Goal: Information Seeking & Learning: Find specific fact

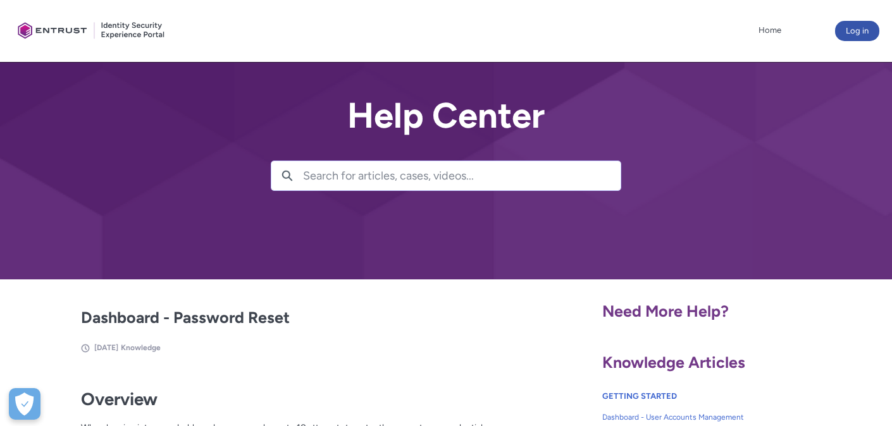
click at [334, 180] on input "Search for articles, cases, videos..." at bounding box center [461, 175] width 317 height 29
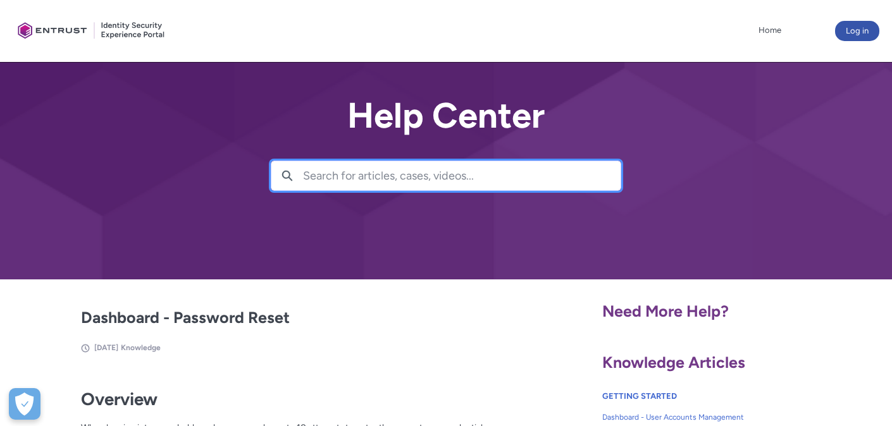
paste input "activity audits of user API tokens?"
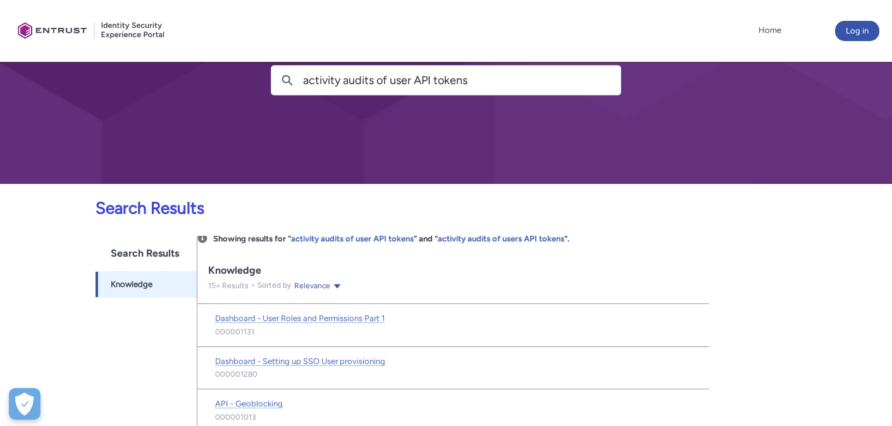
scroll to position [95, 0]
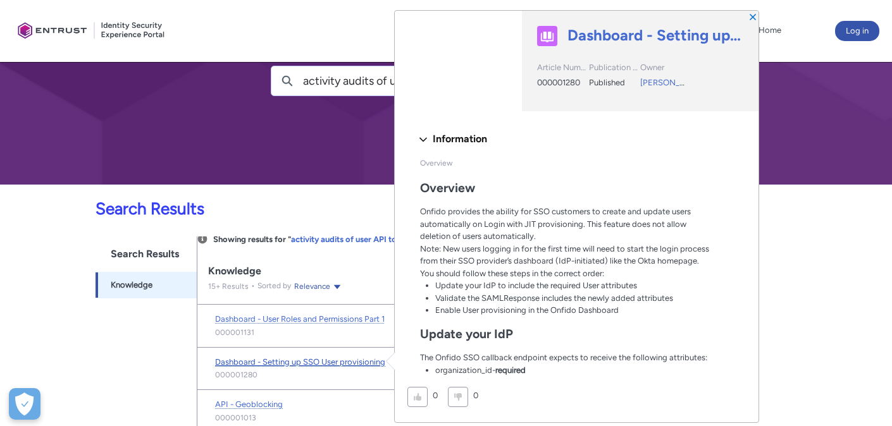
click at [333, 360] on span "Dashboard - Setting up SSO User provisioning" at bounding box center [300, 361] width 170 height 9
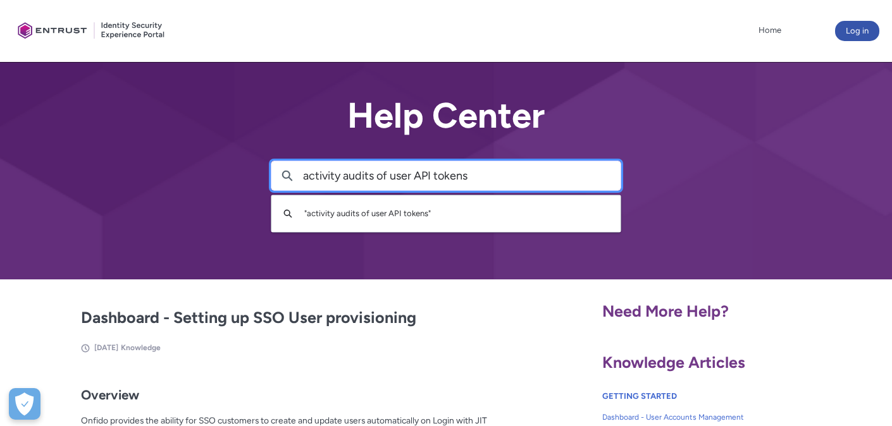
drag, startPoint x: 390, startPoint y: 176, endPoint x: 288, endPoint y: 175, distance: 101.8
click at [288, 175] on div "Search activity audits of user API tokens" at bounding box center [446, 176] width 350 height 30
type input "user API tokens"
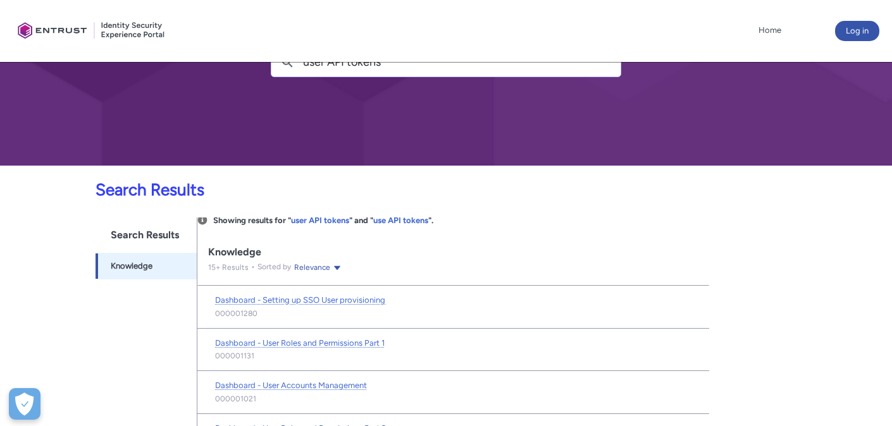
scroll to position [186, 0]
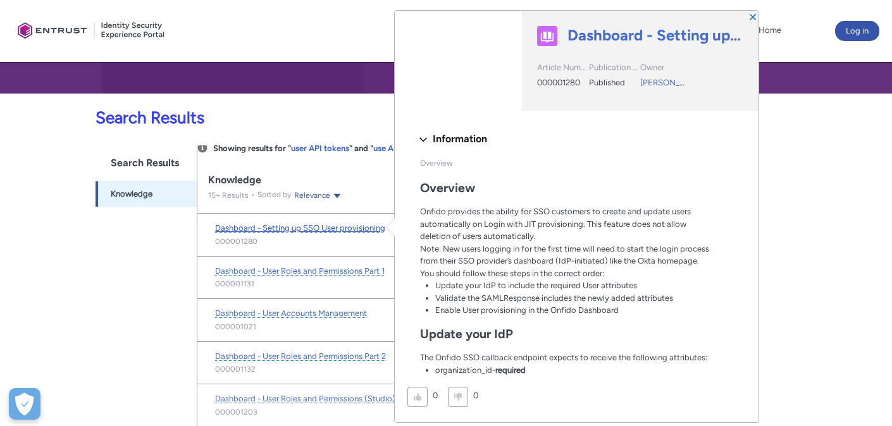
click at [340, 226] on span "Dashboard - Setting up SSO User provisioning" at bounding box center [300, 227] width 170 height 9
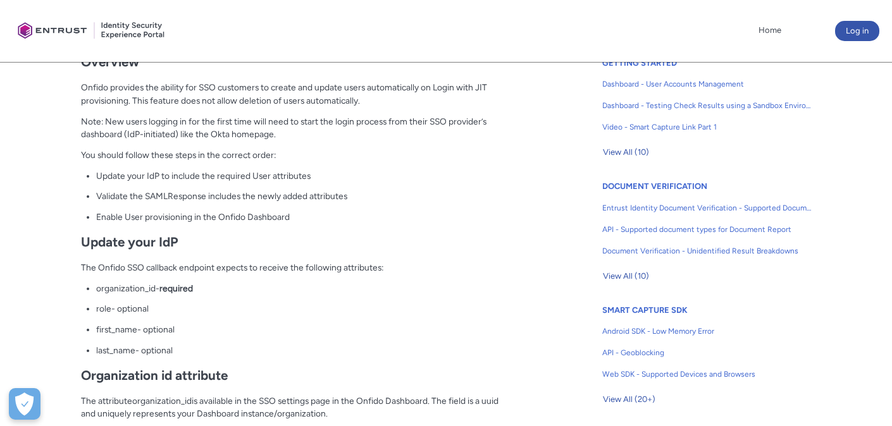
scroll to position [342, 0]
